Goal: Complete application form

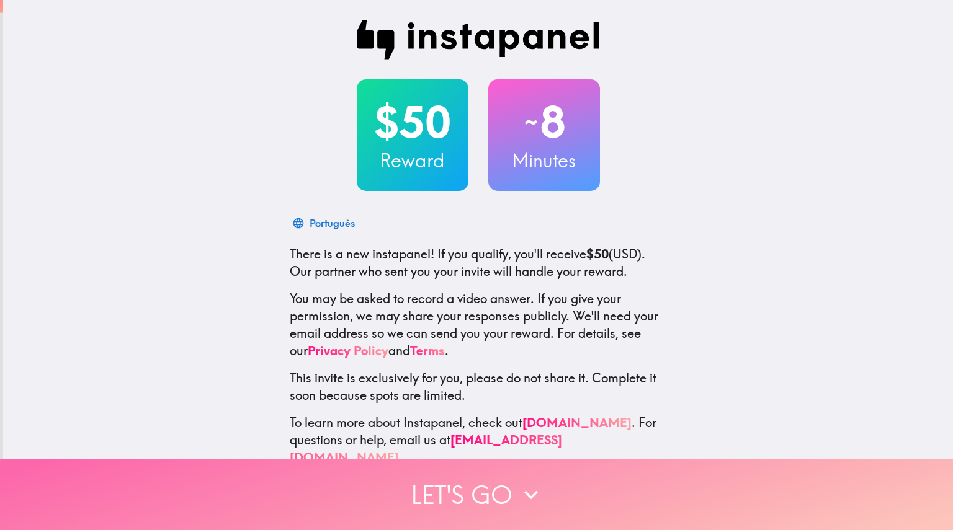
click at [524, 491] on icon "button" at bounding box center [530, 494] width 27 height 27
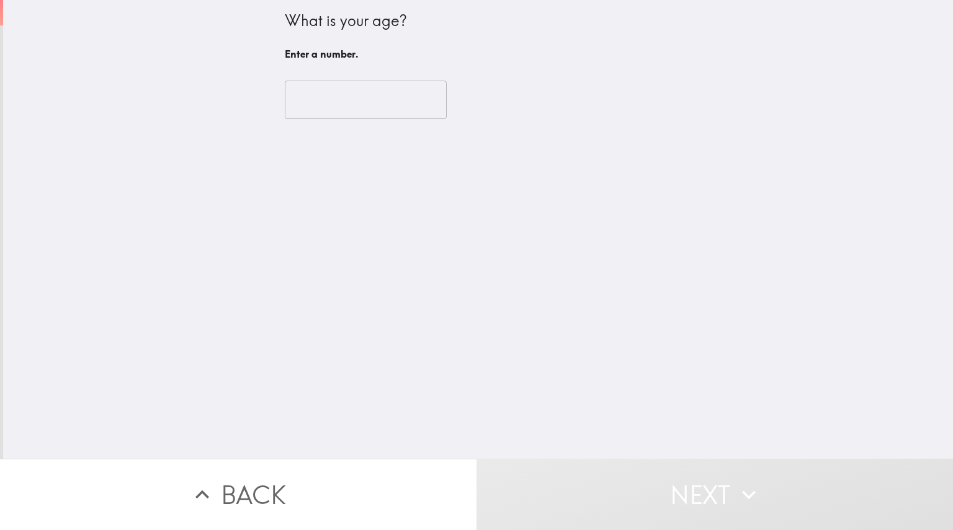
click at [377, 94] on input "number" at bounding box center [366, 100] width 162 height 38
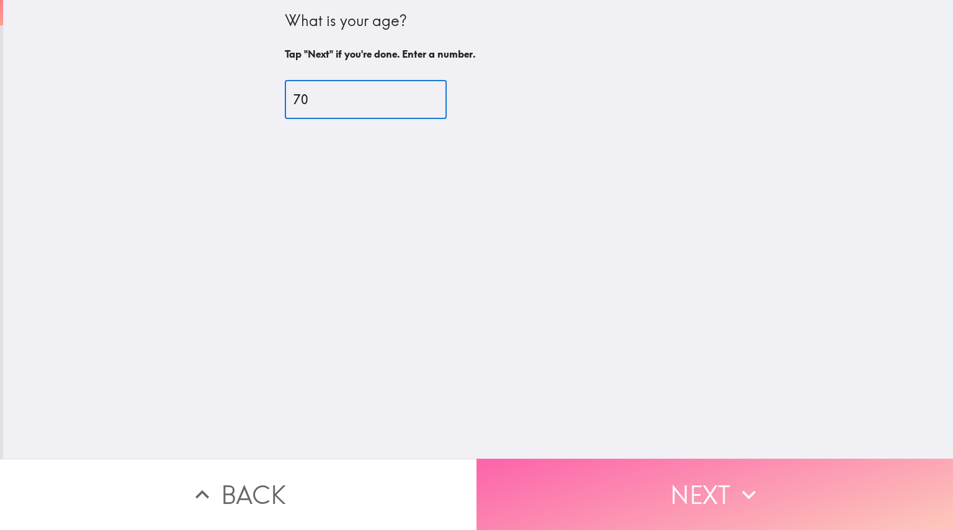
type input "70"
click at [696, 492] on button "Next" at bounding box center [714, 494] width 476 height 71
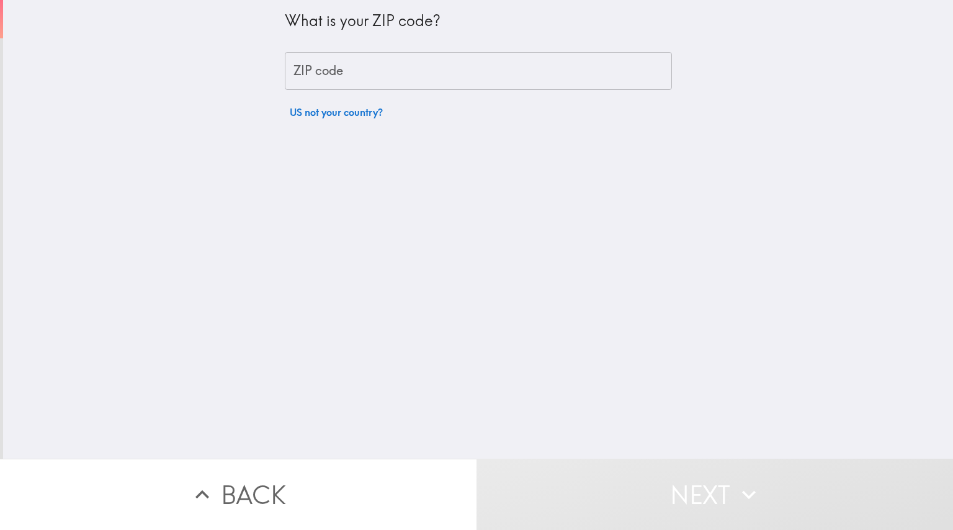
click at [497, 78] on input "ZIP code" at bounding box center [478, 71] width 387 height 38
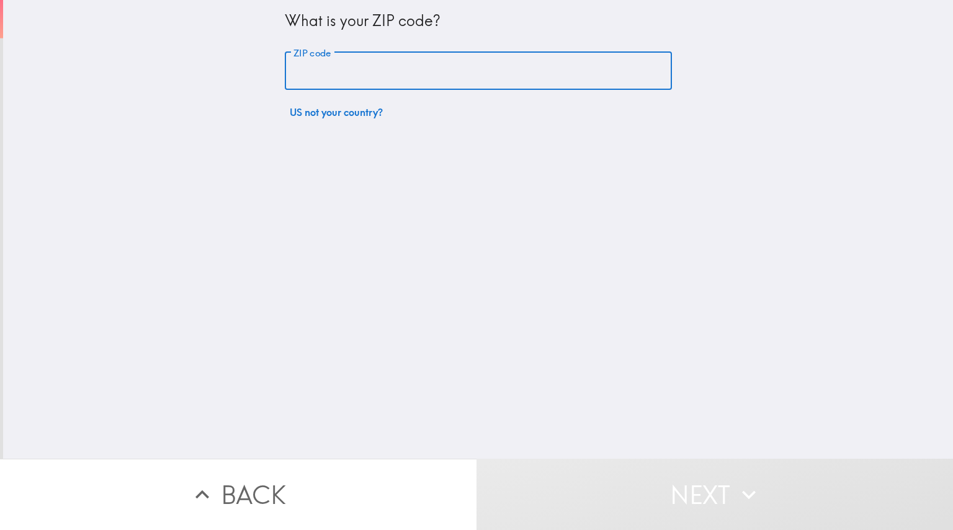
type input "32901"
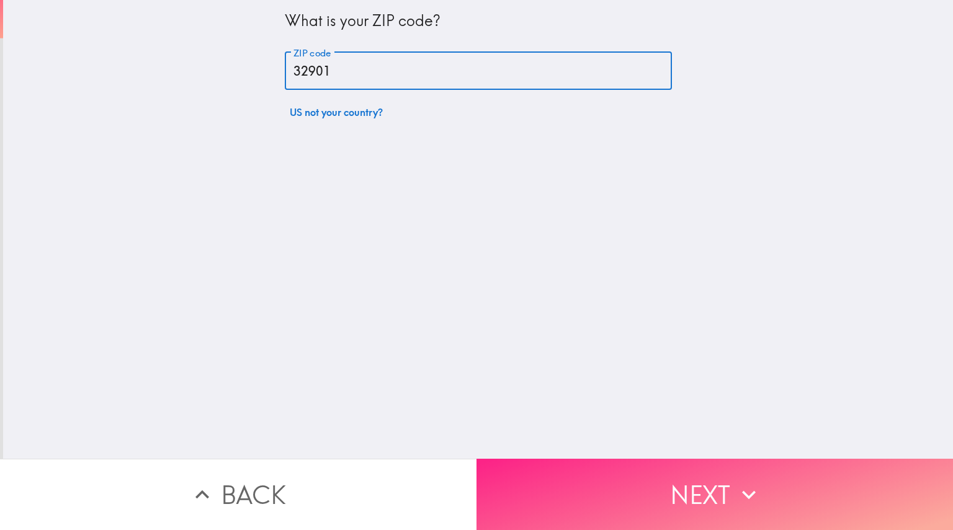
click at [735, 481] on icon "button" at bounding box center [748, 494] width 27 height 27
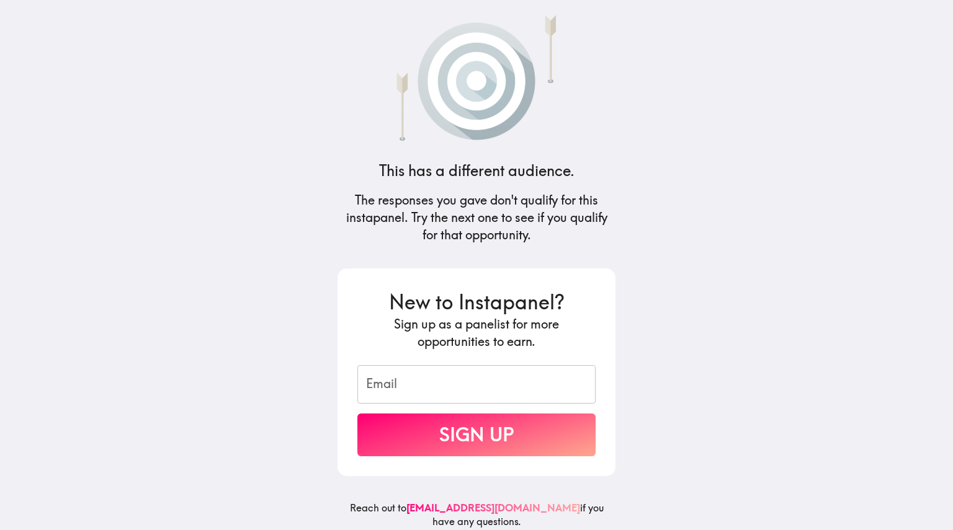
click at [434, 388] on input "Email" at bounding box center [476, 384] width 238 height 38
type input "[EMAIL_ADDRESS][DOMAIN_NAME]"
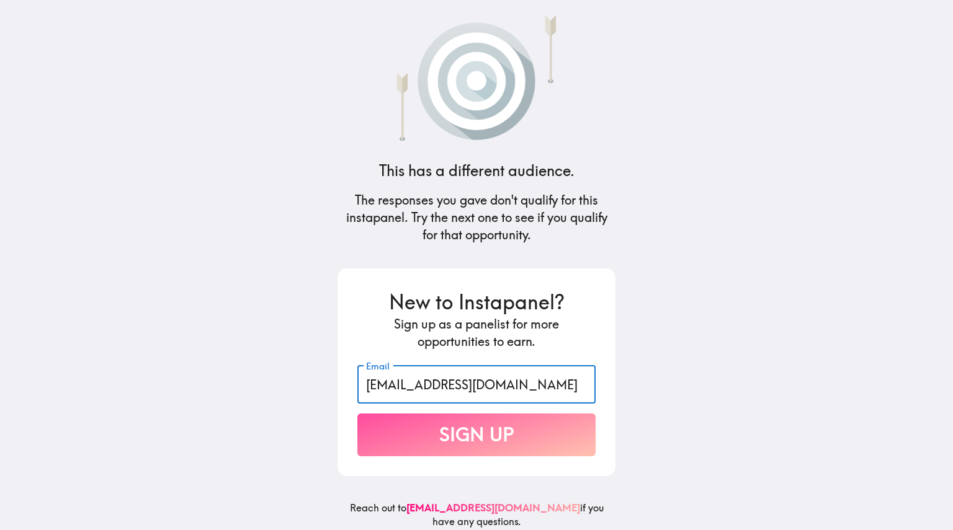
click at [510, 443] on button "Sign Up" at bounding box center [476, 435] width 238 height 43
